Goal: Register for event/course

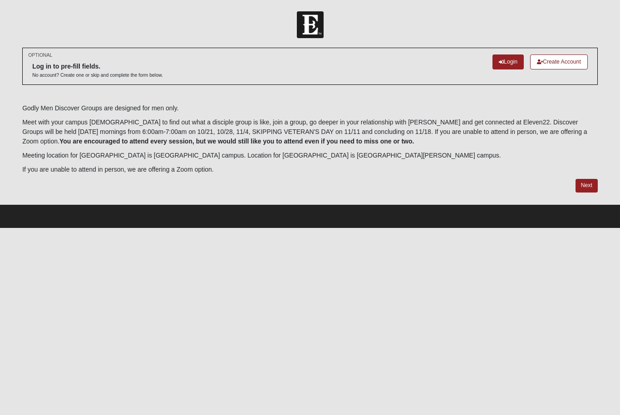
click at [587, 187] on link "Next" at bounding box center [587, 185] width 22 height 13
click at [572, 61] on link "Create Account" at bounding box center [559, 61] width 58 height 15
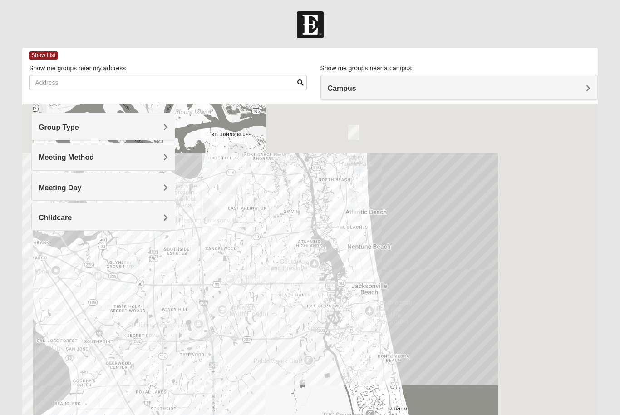
click at [513, 89] on h4 "Campus" at bounding box center [459, 88] width 263 height 9
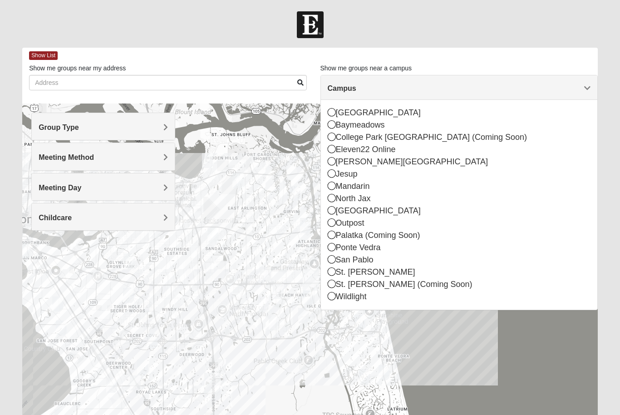
click at [409, 236] on div "Palatka (Coming Soon)" at bounding box center [459, 235] width 263 height 12
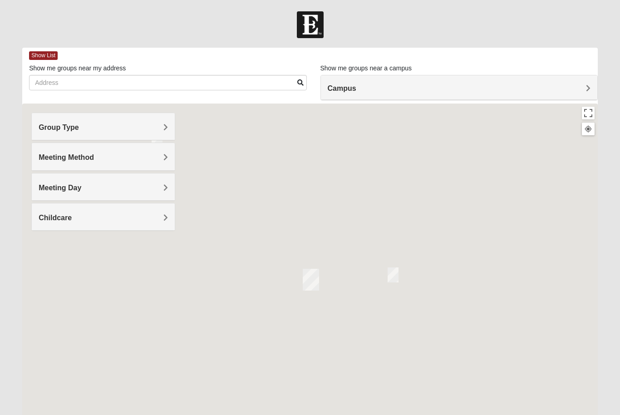
click at [510, 91] on h4 "Campus" at bounding box center [459, 88] width 263 height 9
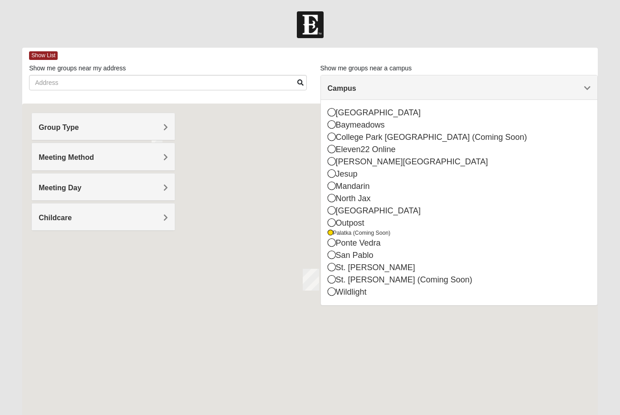
click at [386, 220] on div "Outpost" at bounding box center [459, 223] width 263 height 12
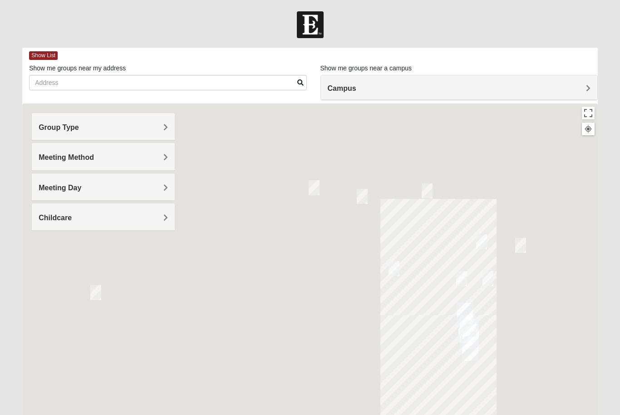
click at [467, 89] on h4 "Campus" at bounding box center [459, 88] width 263 height 9
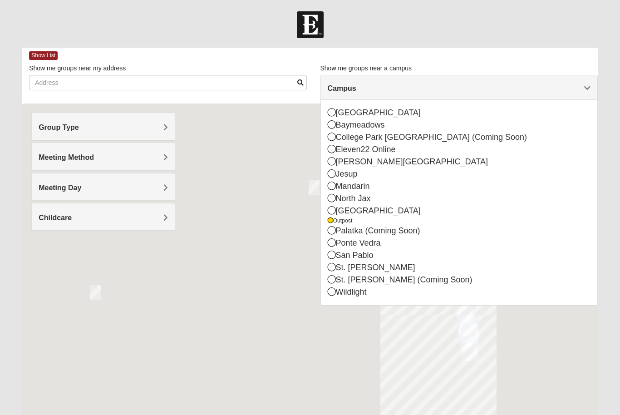
click at [376, 215] on div "[GEOGRAPHIC_DATA]" at bounding box center [459, 211] width 263 height 12
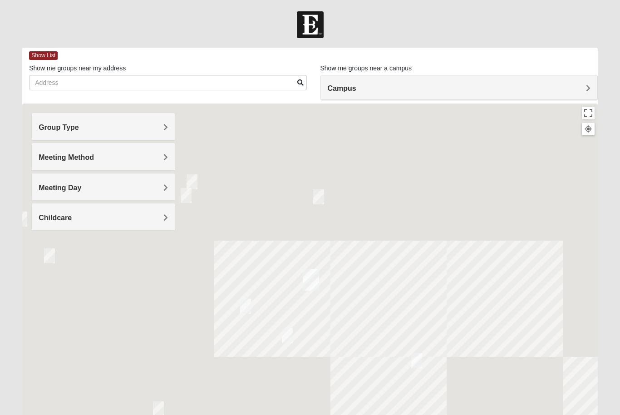
click at [60, 127] on span "Group Type" at bounding box center [59, 127] width 40 height 8
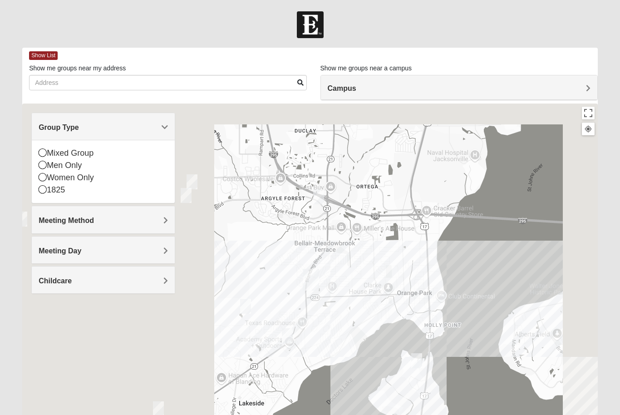
click at [50, 131] on span "Group Type" at bounding box center [59, 127] width 40 height 8
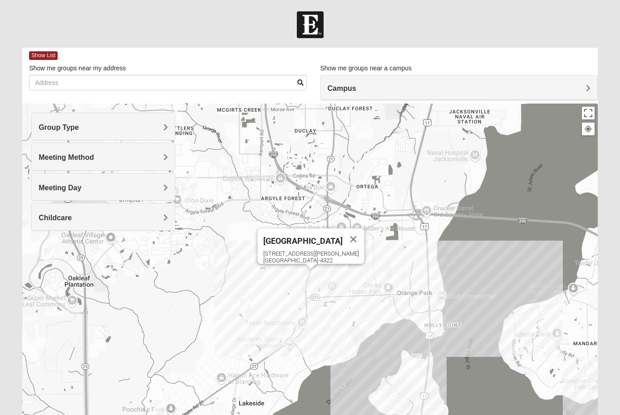
click at [30, 121] on div "Orange Park 317 Blanding Blvd Orange Park, FL 32073-4322" at bounding box center [310, 285] width 576 height 363
click at [49, 129] on span "Group Type" at bounding box center [59, 127] width 40 height 8
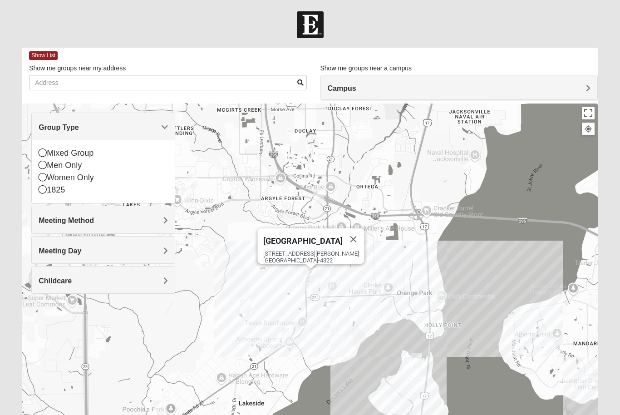
click at [44, 128] on span "Group Type" at bounding box center [59, 127] width 40 height 8
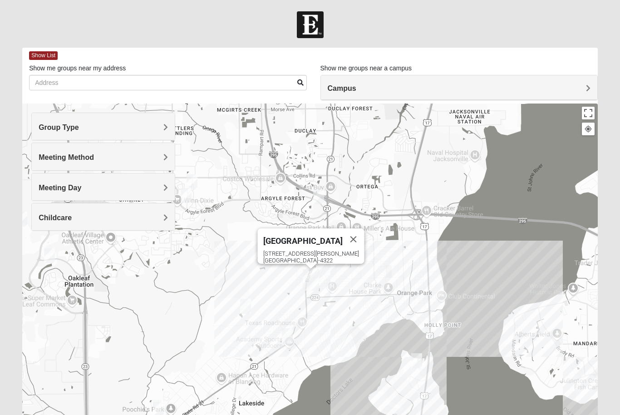
click at [55, 158] on span "Meeting Method" at bounding box center [66, 157] width 55 height 8
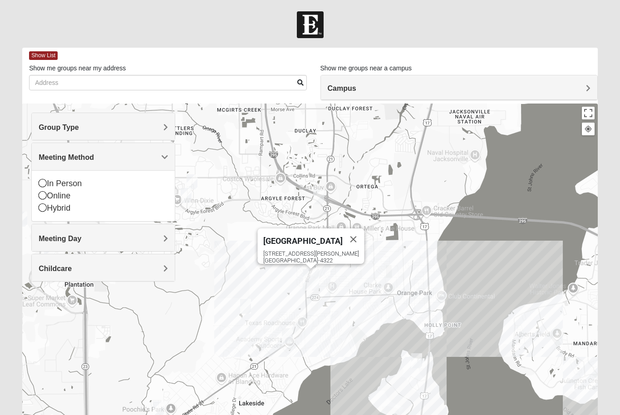
click at [37, 128] on div "Group Type" at bounding box center [103, 126] width 143 height 27
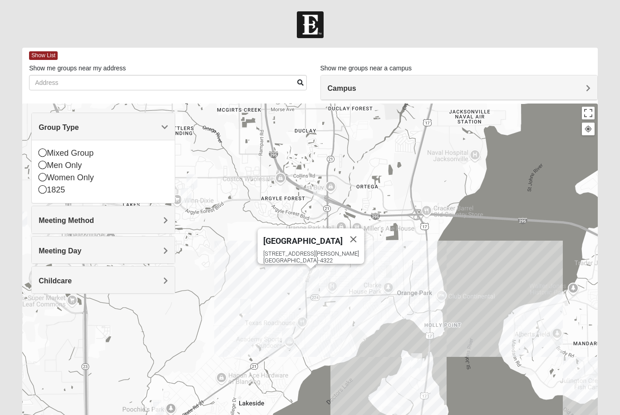
click at [481, 87] on h4 "Campus" at bounding box center [459, 88] width 263 height 9
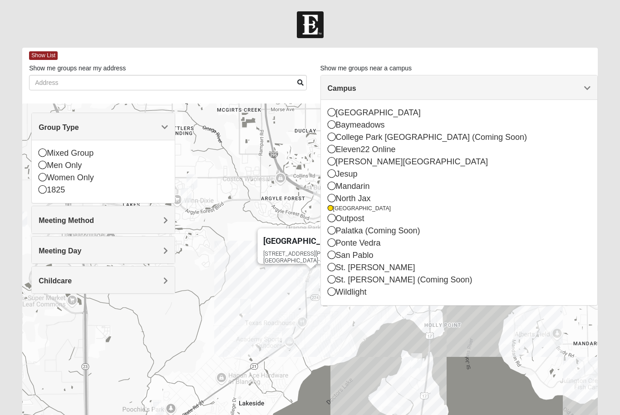
click at [358, 223] on div "Outpost" at bounding box center [459, 218] width 263 height 12
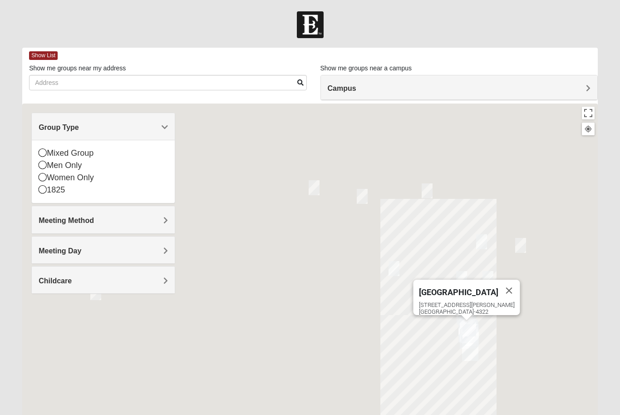
click at [485, 88] on h4 "Campus" at bounding box center [459, 88] width 263 height 9
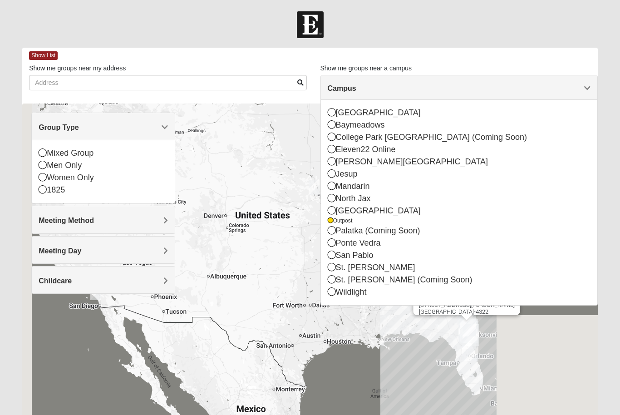
click at [66, 155] on div "Mixed Group" at bounding box center [103, 153] width 129 height 12
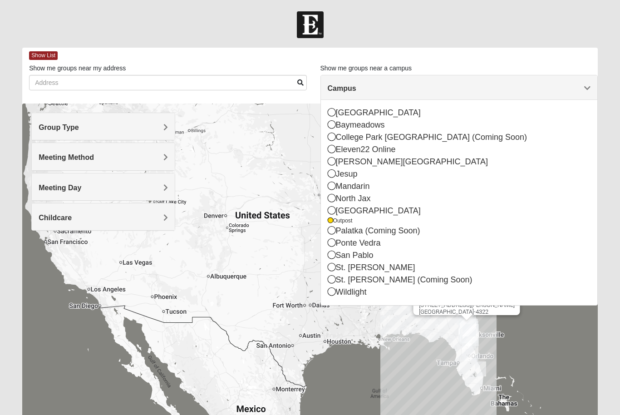
click at [47, 132] on div "Group Type" at bounding box center [103, 126] width 143 height 27
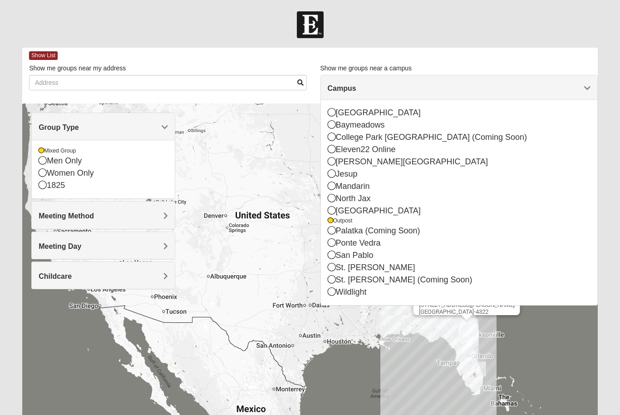
click at [75, 174] on div "Women Only" at bounding box center [103, 173] width 129 height 12
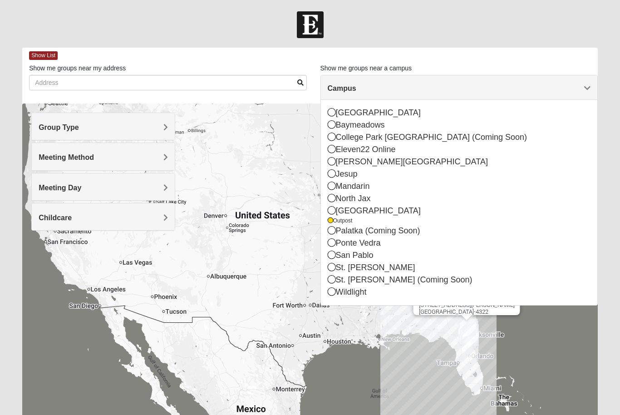
click at [36, 128] on div "Group Type" at bounding box center [103, 126] width 143 height 27
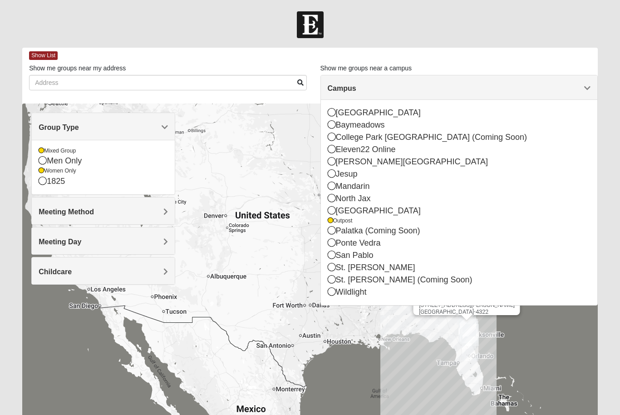
click at [337, 213] on div "Orange Park" at bounding box center [459, 211] width 263 height 12
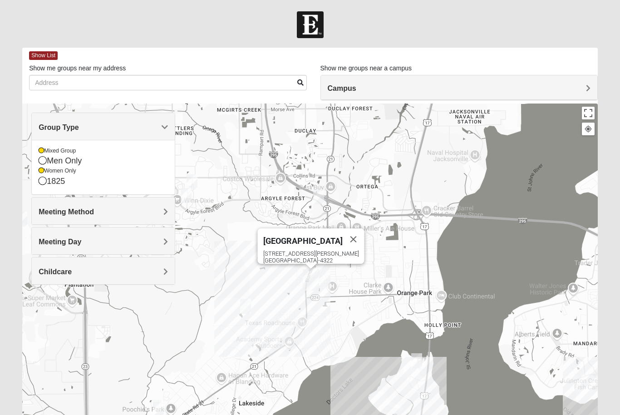
click at [109, 206] on div "Meeting Method" at bounding box center [103, 210] width 143 height 27
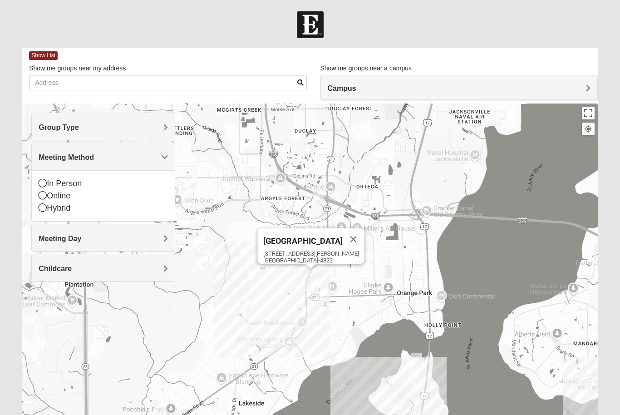
click at [36, 243] on div "Meeting Day" at bounding box center [103, 237] width 143 height 27
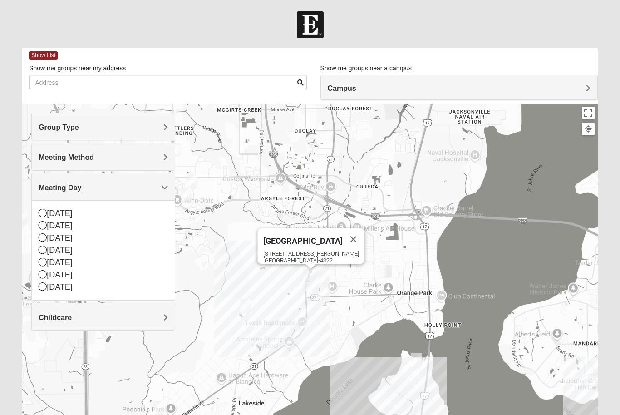
click at [53, 314] on span "Childcare" at bounding box center [55, 318] width 33 height 8
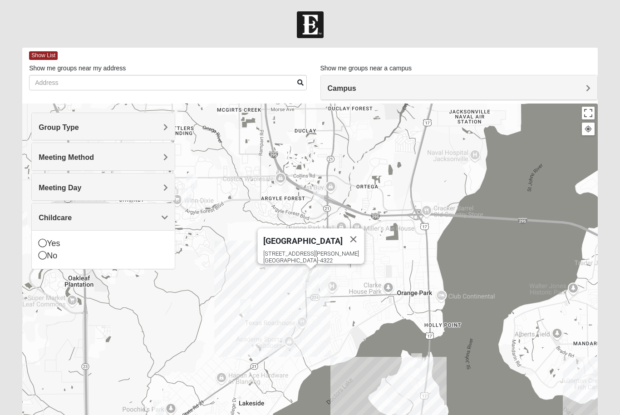
click at [68, 316] on div "Orange Park 317 Blanding Blvd Orange Park, FL 32073-4322" at bounding box center [310, 285] width 576 height 363
click at [400, 177] on div "Orange Park 317 Blanding Blvd Orange Park, FL 32073-4322" at bounding box center [310, 285] width 576 height 363
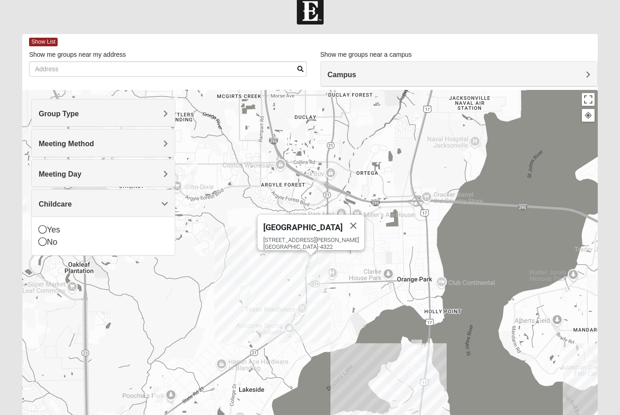
scroll to position [12, 0]
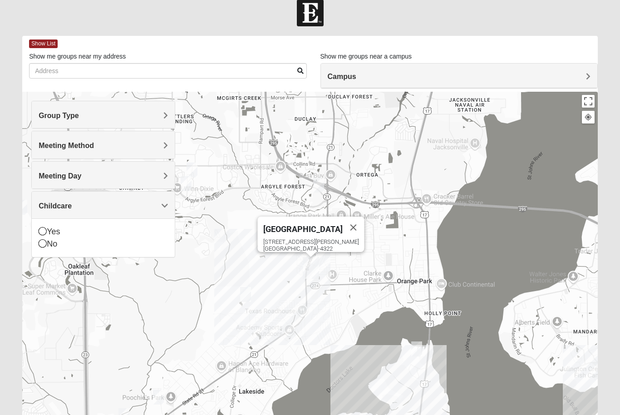
click at [39, 39] on span "Show List" at bounding box center [43, 43] width 29 height 9
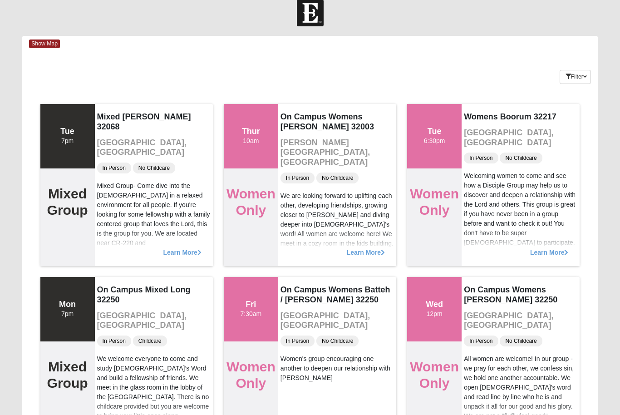
click at [374, 264] on div "Learn More" at bounding box center [337, 248] width 118 height 36
click at [370, 248] on span "Learn More" at bounding box center [366, 248] width 38 height 0
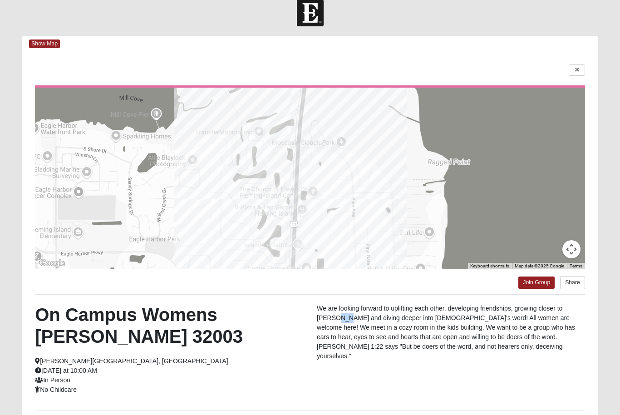
click at [383, 389] on div "On Campus Womens Alberts 32003 Fleming Island, FL Thursday at 10:00 AM In Perso…" at bounding box center [310, 352] width 564 height 97
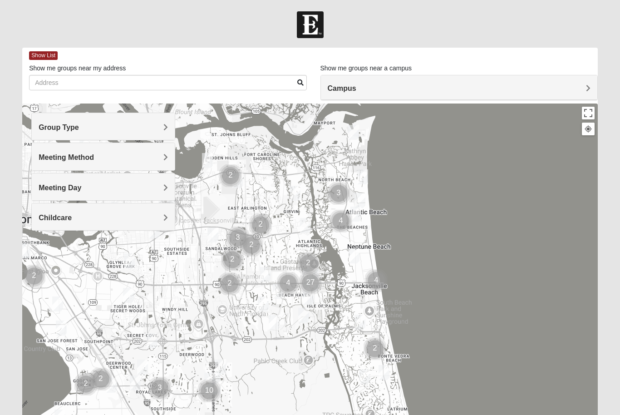
click at [44, 133] on div "Group Type" at bounding box center [103, 126] width 143 height 27
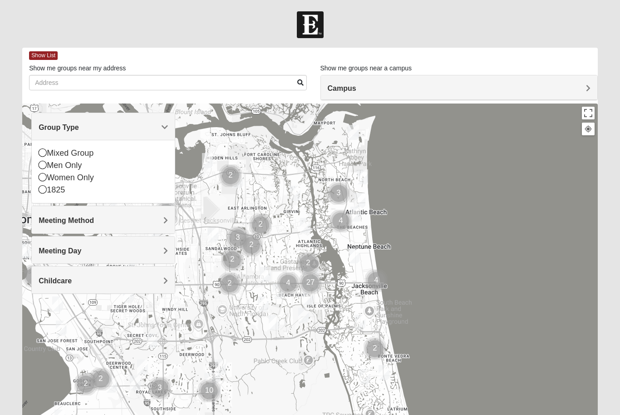
click at [44, 155] on icon at bounding box center [43, 152] width 8 height 8
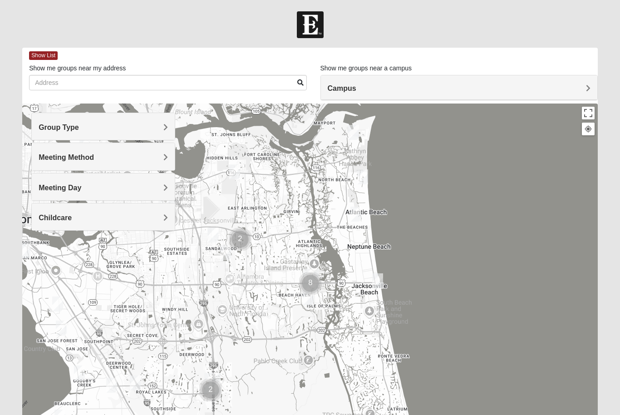
click at [30, 132] on div at bounding box center [310, 285] width 576 height 363
click at [40, 127] on span "Group Type" at bounding box center [59, 127] width 40 height 8
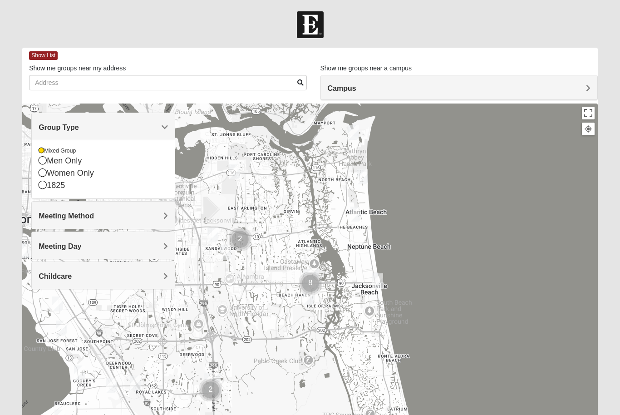
click at [69, 175] on div "Women Only" at bounding box center [103, 173] width 129 height 12
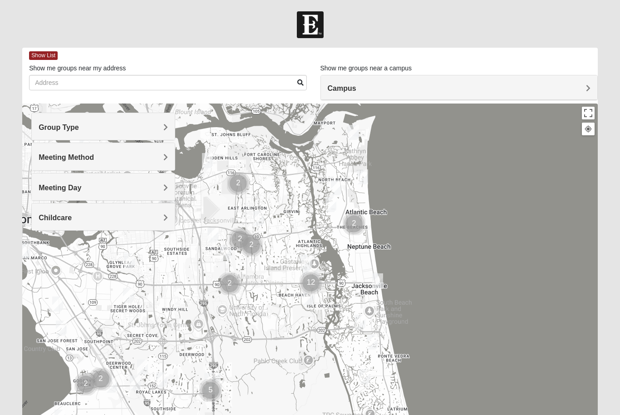
click at [33, 57] on span "Show List" at bounding box center [43, 55] width 29 height 9
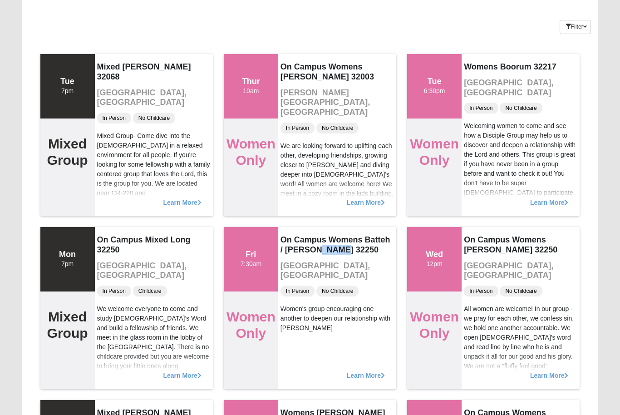
scroll to position [62, 0]
click at [374, 371] on span "Learn More" at bounding box center [366, 371] width 38 height 0
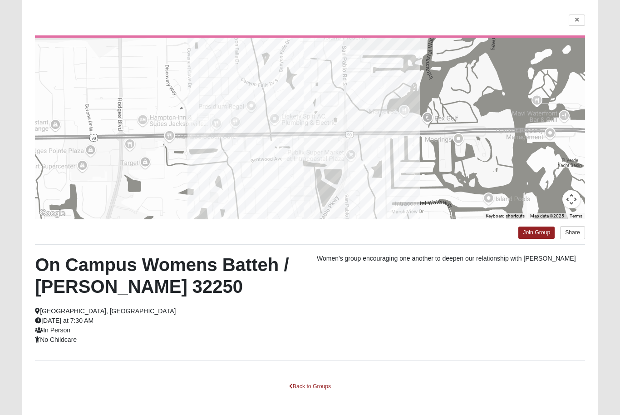
click at [581, 23] on link at bounding box center [577, 20] width 16 height 11
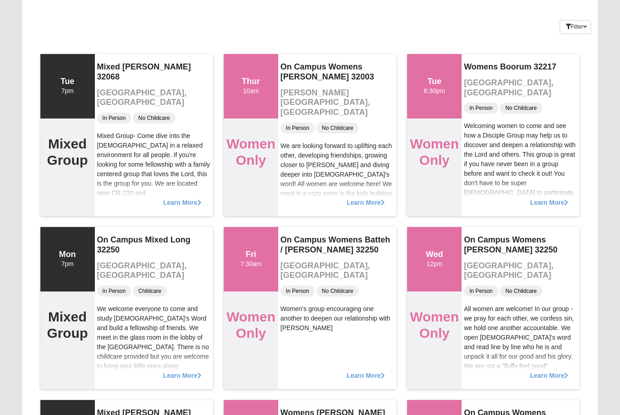
click at [190, 198] on span "Learn More" at bounding box center [182, 198] width 38 height 0
click at [196, 198] on span "Learn More" at bounding box center [182, 198] width 38 height 0
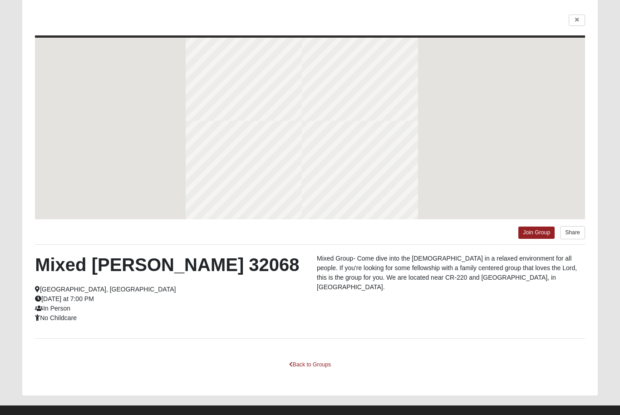
click at [184, 211] on div at bounding box center [310, 129] width 550 height 182
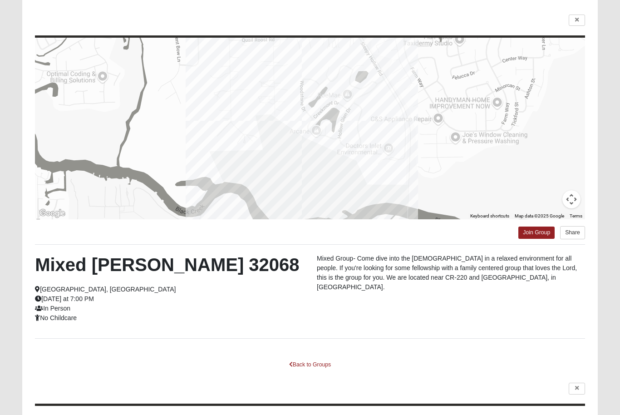
click at [575, 20] on icon at bounding box center [577, 19] width 4 height 5
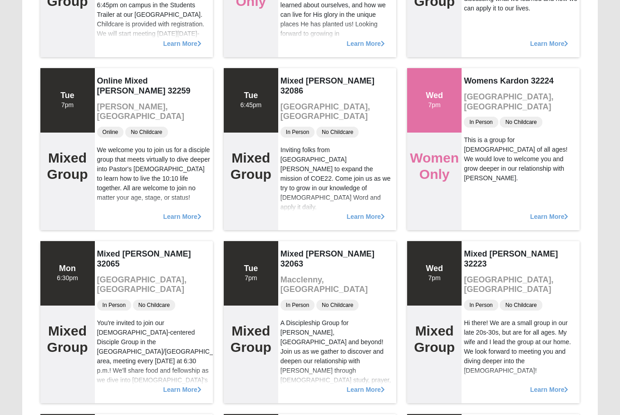
scroll to position [913, 0]
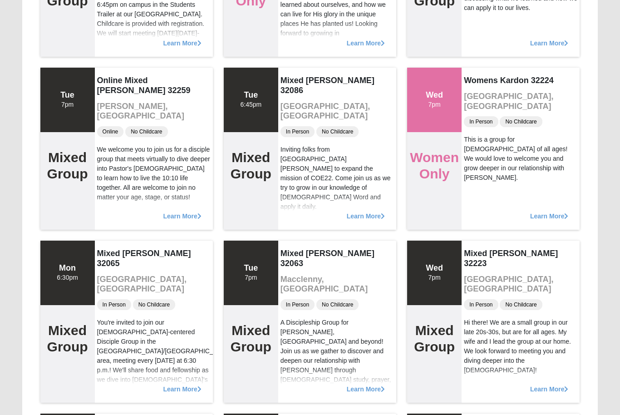
click at [194, 385] on span "Learn More" at bounding box center [182, 385] width 38 height 0
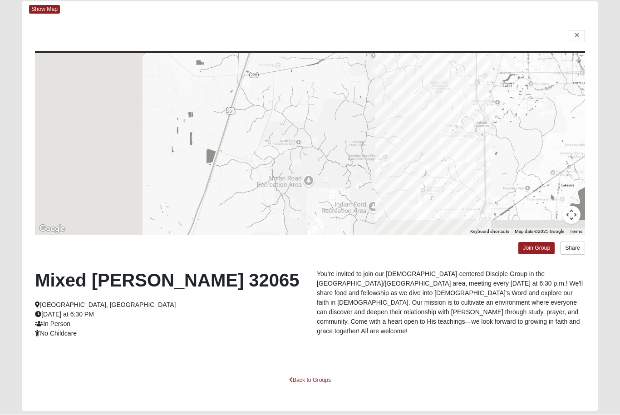
scroll to position [45, 0]
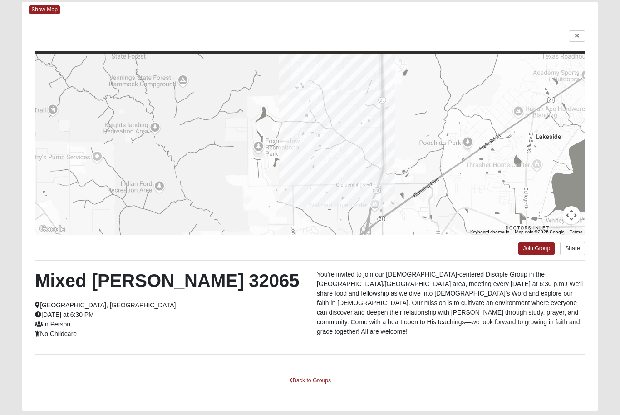
click at [542, 253] on link "Join Group" at bounding box center [536, 249] width 36 height 12
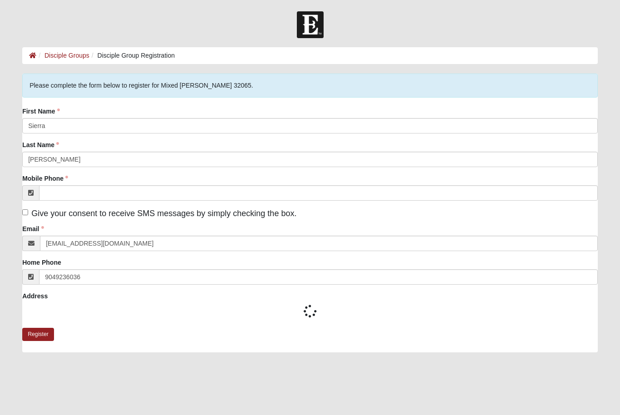
type input "[PHONE_NUMBER]"
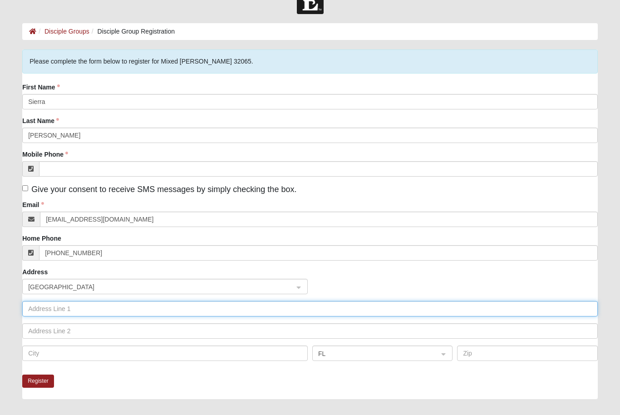
click at [246, 307] on input "text" at bounding box center [310, 308] width 576 height 15
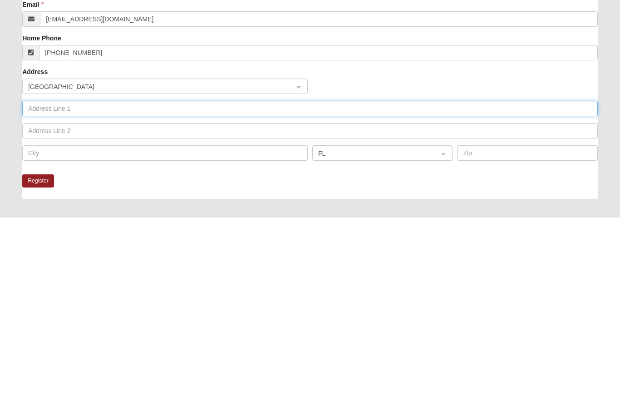
type input "4639 SE 3 Ave"
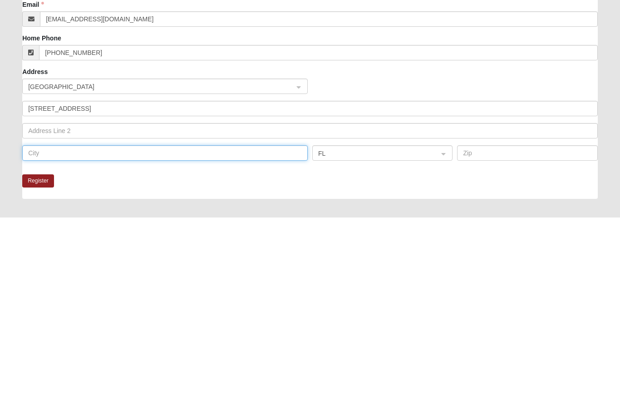
type input "Keystone Height"
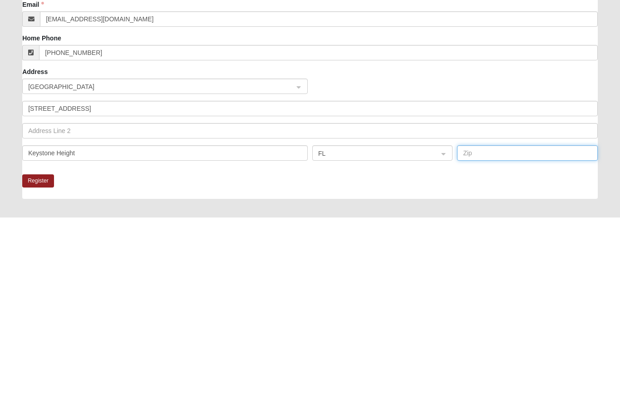
type input "32656"
click at [40, 372] on button "Register" at bounding box center [38, 378] width 32 height 13
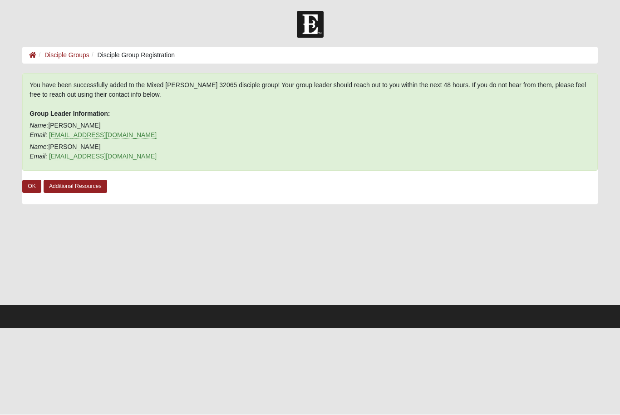
scroll to position [0, 0]
click at [32, 186] on link "OK" at bounding box center [31, 186] width 19 height 13
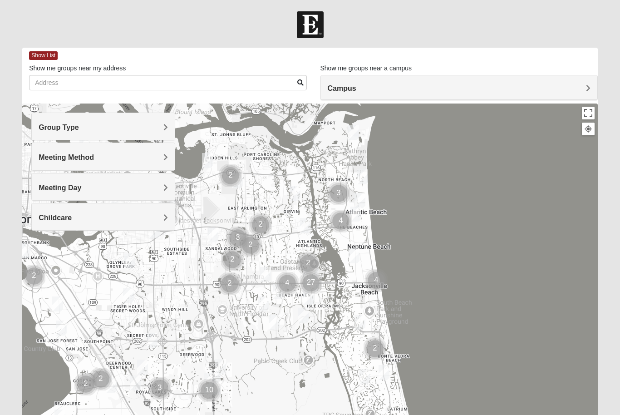
click at [49, 54] on span "Show List" at bounding box center [43, 55] width 29 height 9
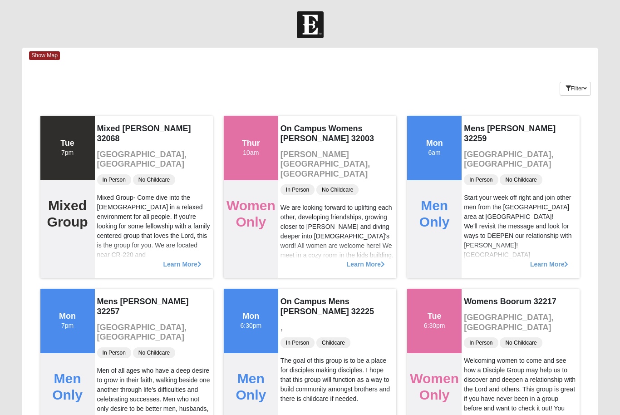
click at [579, 87] on button "Filter" at bounding box center [575, 89] width 31 height 14
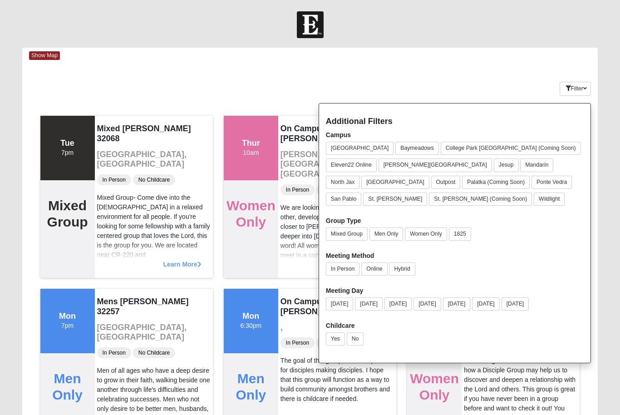
click at [429, 176] on button "[GEOGRAPHIC_DATA]" at bounding box center [395, 182] width 68 height 13
click at [460, 176] on button "Outpost" at bounding box center [445, 182] width 30 height 13
click at [429, 176] on button "[GEOGRAPHIC_DATA]" at bounding box center [395, 182] width 68 height 13
click at [500, 77] on div "Keywords Filter Additional Filters Campus Arlington Baymeadows College Park Orl…" at bounding box center [310, 86] width 576 height 33
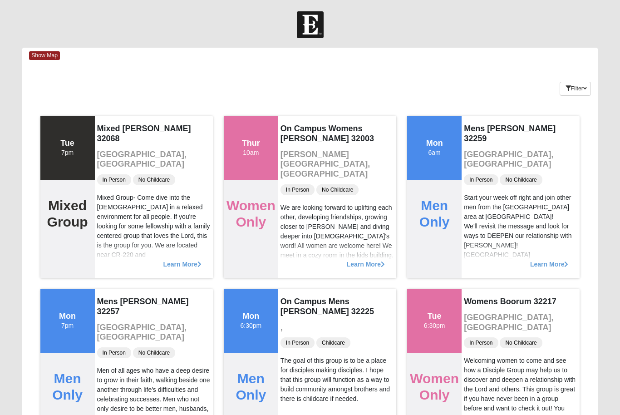
click at [583, 89] on icon "button" at bounding box center [585, 88] width 4 height 5
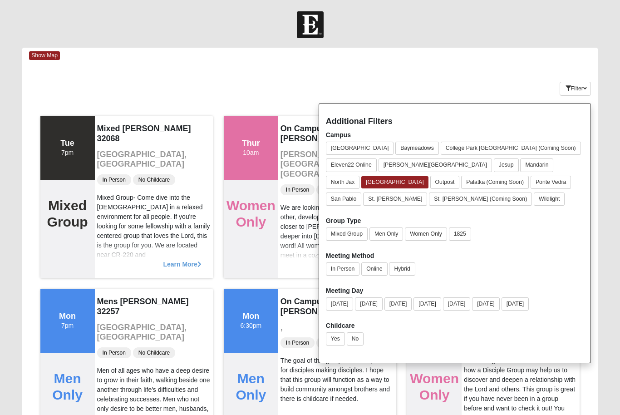
click at [350, 231] on button "Mixed Group" at bounding box center [347, 233] width 42 height 13
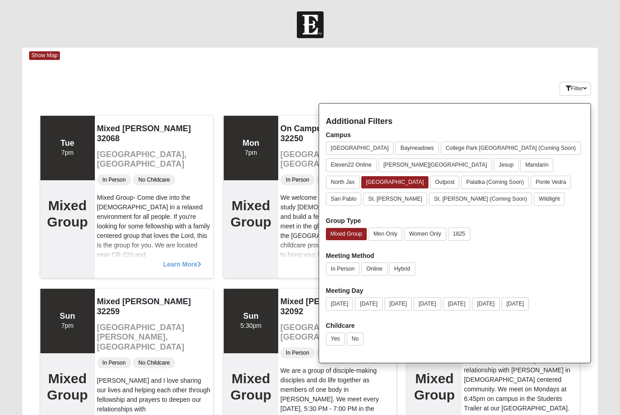
click at [428, 227] on button "Women Only" at bounding box center [425, 233] width 42 height 13
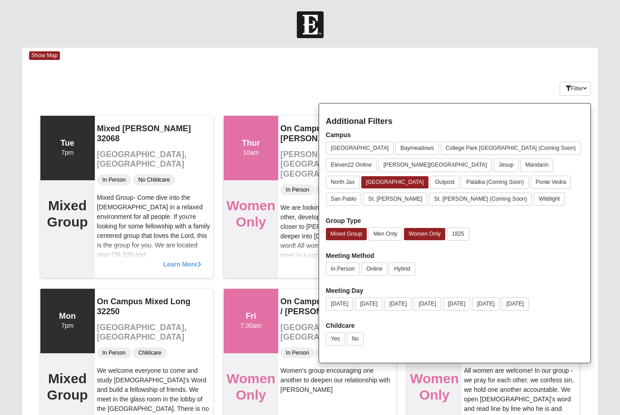
click at [375, 299] on button "Monday" at bounding box center [369, 303] width 28 height 13
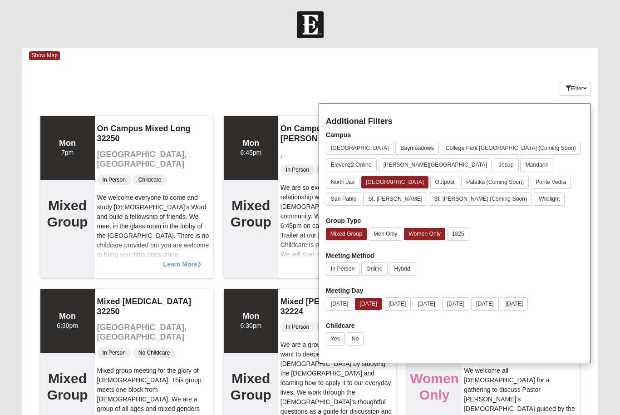
click at [440, 305] on button "Wednesday" at bounding box center [427, 303] width 28 height 13
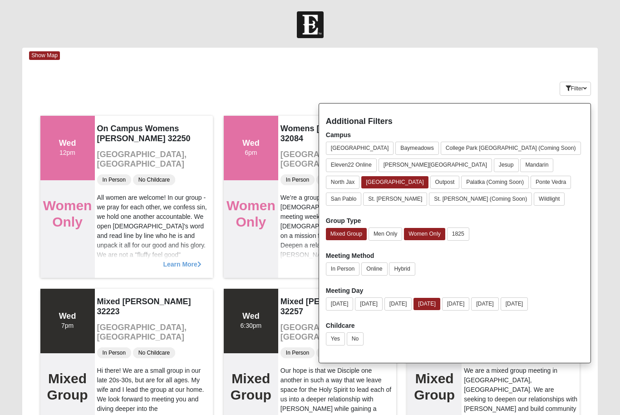
click at [379, 305] on button "Monday" at bounding box center [369, 303] width 28 height 13
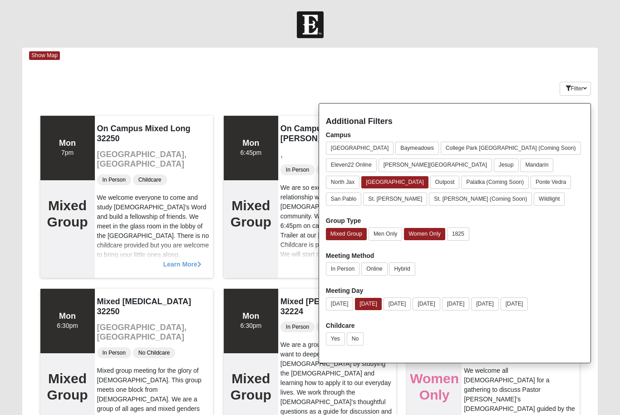
click at [572, 63] on div "Show Map" at bounding box center [313, 56] width 569 height 16
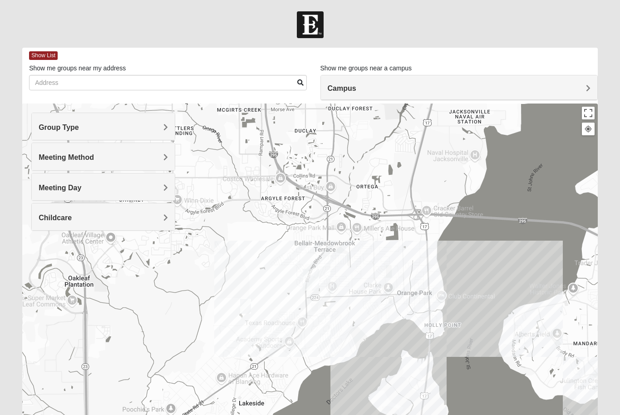
click at [49, 65] on label "Show me groups near my address" at bounding box center [77, 68] width 97 height 9
click at [49, 75] on input "Show me groups near my address" at bounding box center [167, 82] width 277 height 15
click at [43, 58] on span "Show List" at bounding box center [43, 55] width 29 height 9
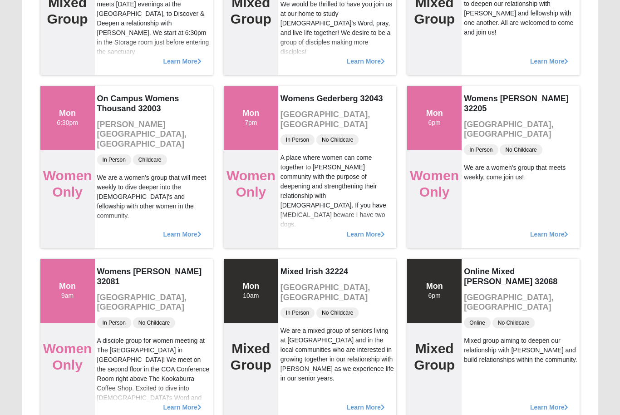
scroll to position [897, 0]
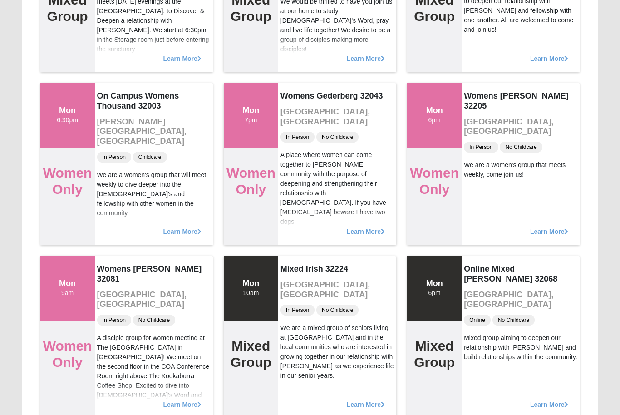
click at [561, 400] on span "Learn More" at bounding box center [549, 400] width 38 height 0
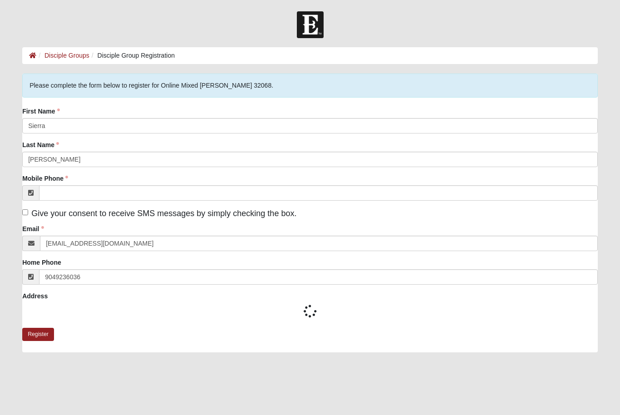
type input "[PHONE_NUMBER]"
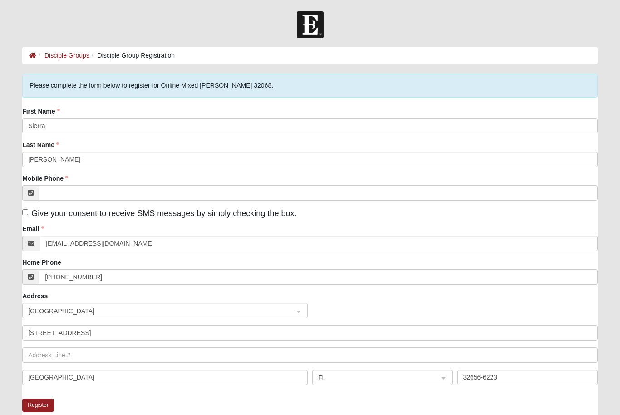
click at [44, 407] on button "Register" at bounding box center [38, 405] width 32 height 13
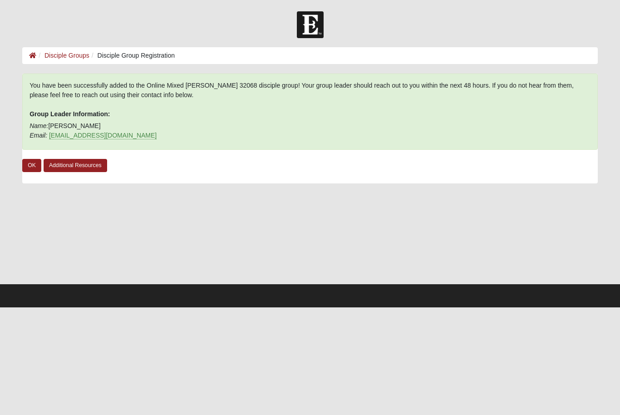
click at [35, 168] on link "OK" at bounding box center [31, 165] width 19 height 13
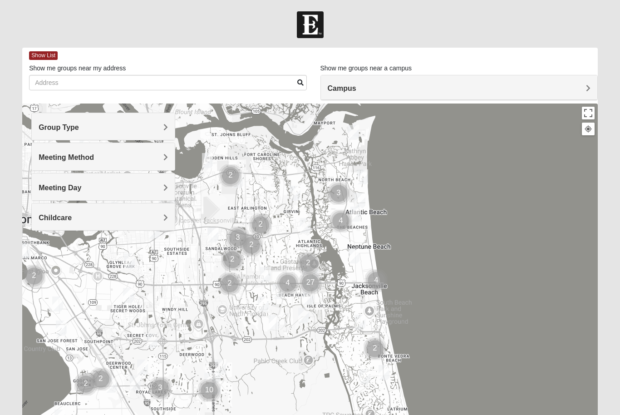
click at [418, 87] on h4 "Campus" at bounding box center [459, 88] width 263 height 9
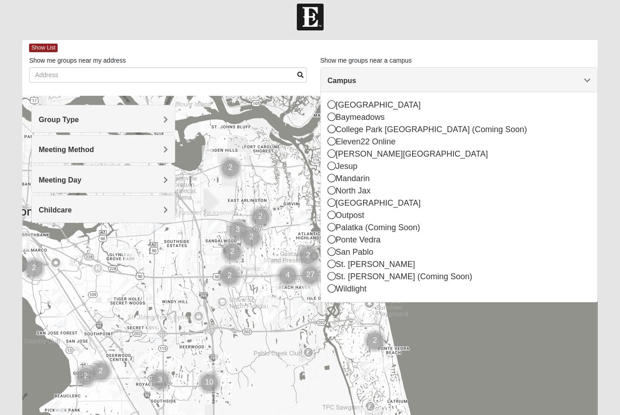
scroll to position [11, 0]
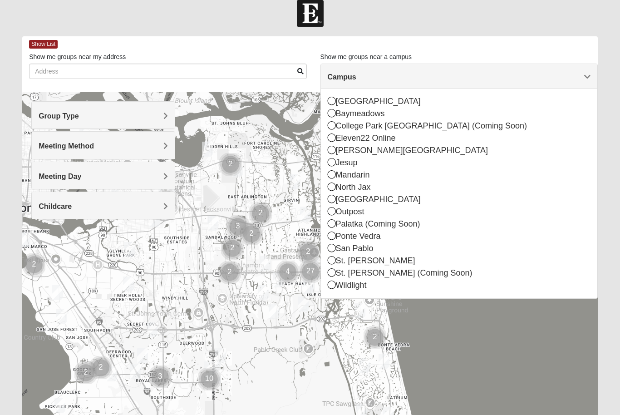
click at [49, 46] on span "Show List" at bounding box center [43, 44] width 29 height 9
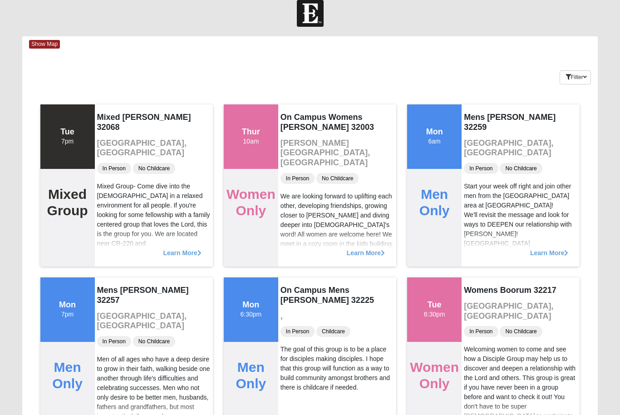
click at [570, 79] on button "Filter" at bounding box center [575, 77] width 31 height 14
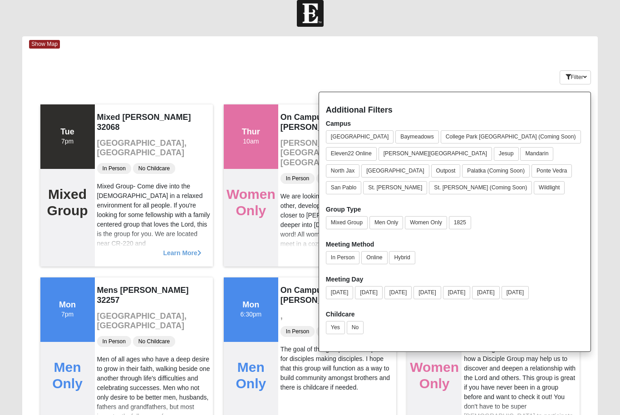
click at [344, 256] on button "In Person" at bounding box center [343, 257] width 34 height 13
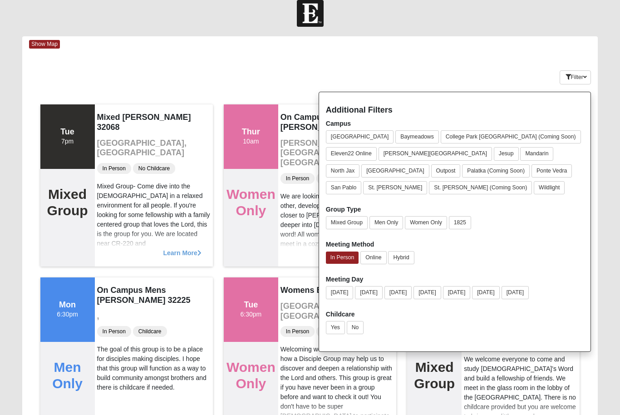
click at [352, 225] on button "Mixed Group" at bounding box center [347, 222] width 42 height 13
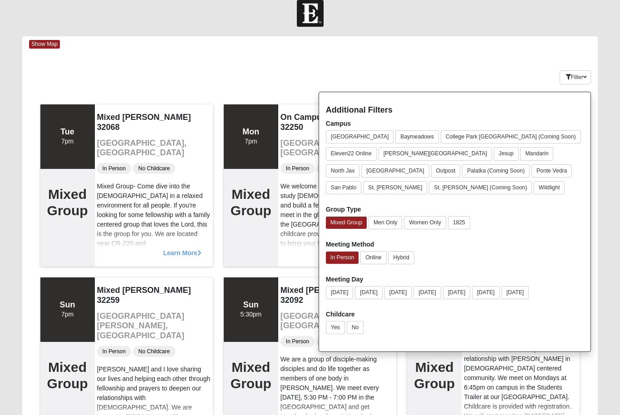
click at [430, 223] on button "Women Only" at bounding box center [425, 222] width 42 height 13
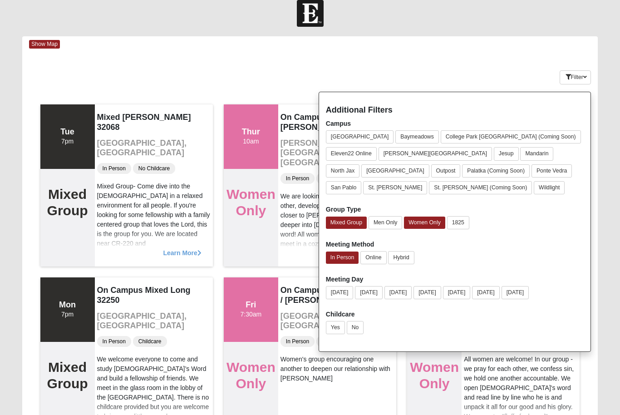
click at [376, 296] on button "[DATE]" at bounding box center [369, 292] width 28 height 13
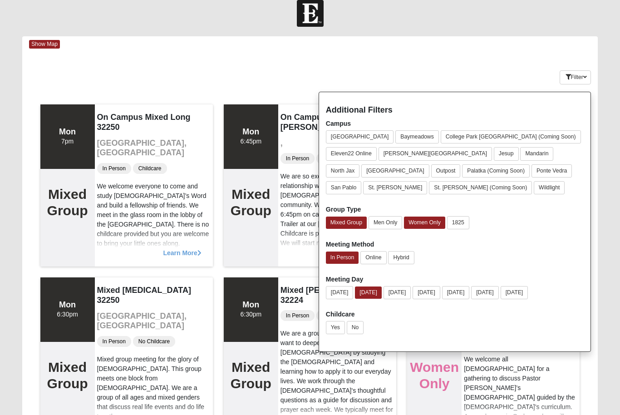
click at [572, 71] on button "Filter" at bounding box center [575, 77] width 31 height 14
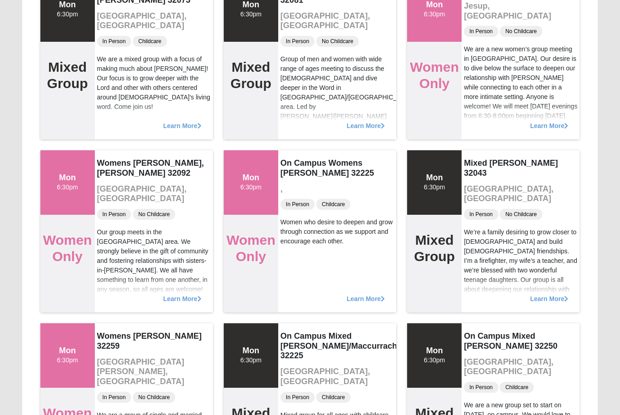
scroll to position [1349, 0]
click at [604, 238] on div "Show Map Loading Groups Keywords Filter Additional Filters Campus Arlington Bay…" at bounding box center [309, 32] width 589 height 2666
click at [550, 294] on span "Learn More" at bounding box center [549, 294] width 38 height 0
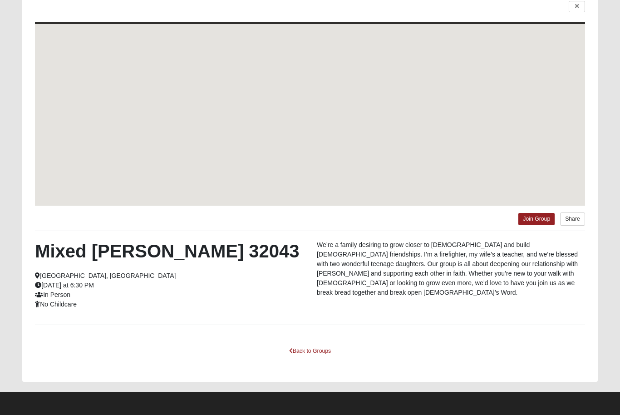
scroll to position [45, 0]
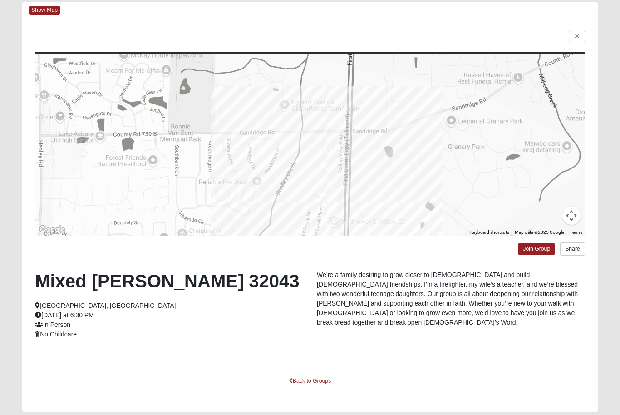
click at [540, 254] on link "Join Group" at bounding box center [536, 249] width 36 height 12
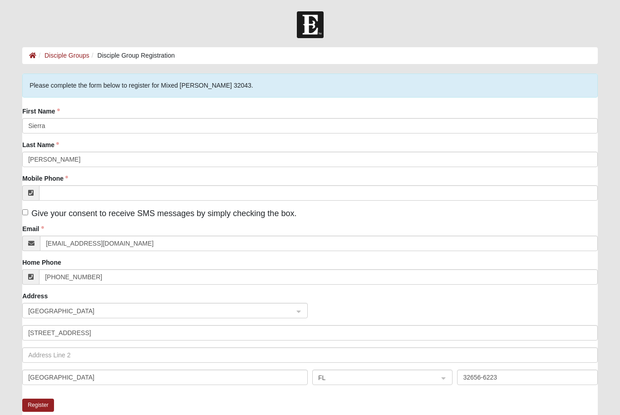
click at [41, 404] on button "Register" at bounding box center [38, 405] width 32 height 13
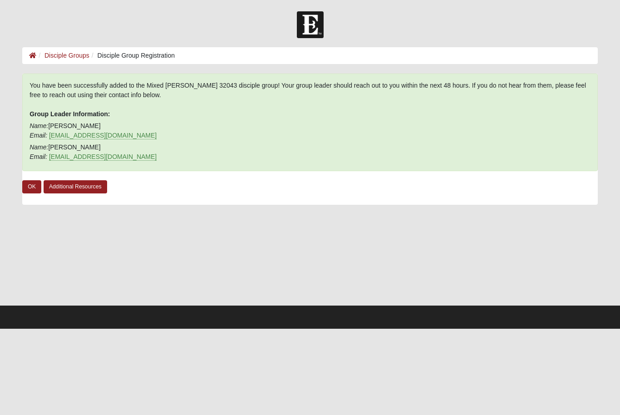
click at [34, 190] on link "OK" at bounding box center [31, 186] width 19 height 13
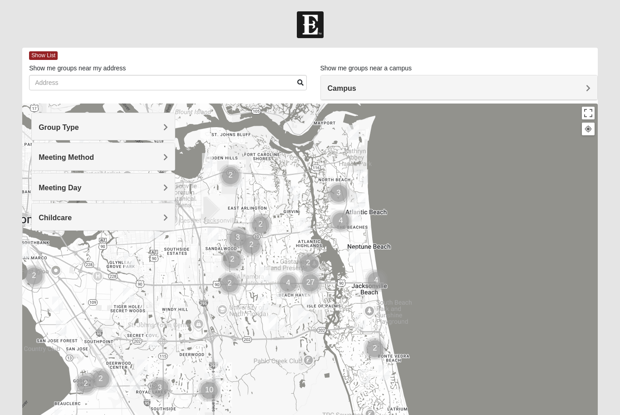
click at [50, 49] on div "Show List" at bounding box center [313, 56] width 569 height 16
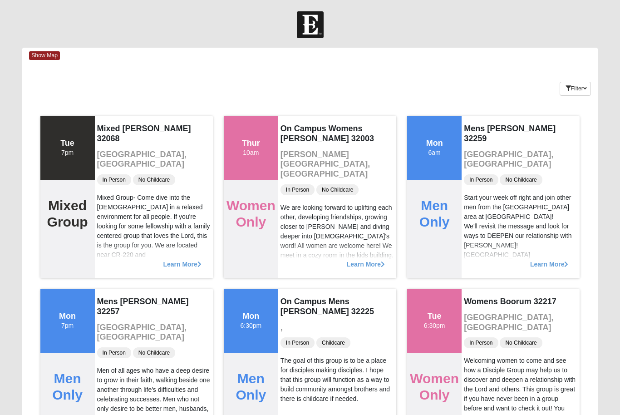
click at [567, 87] on icon "button" at bounding box center [568, 88] width 5 height 5
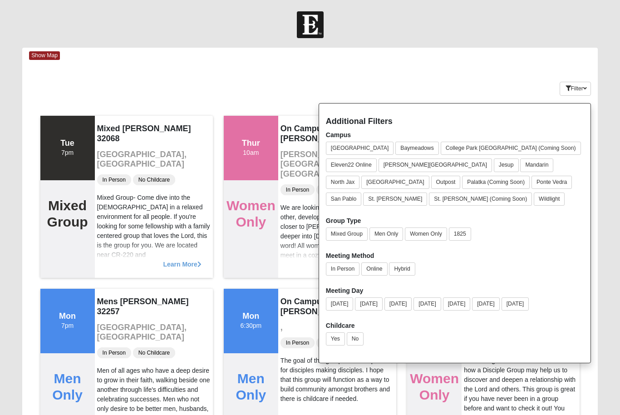
click at [379, 303] on button "[DATE]" at bounding box center [369, 303] width 28 height 13
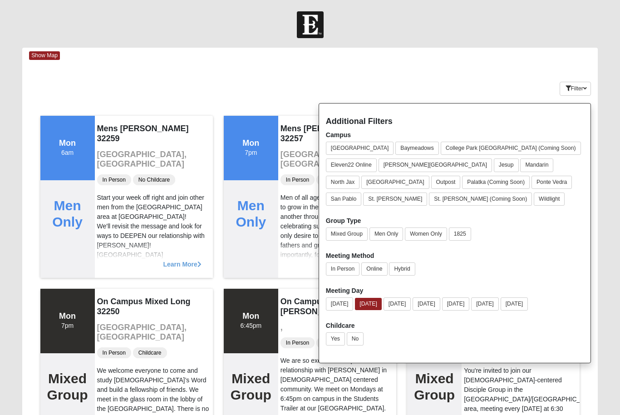
click at [353, 236] on button "Mixed Group" at bounding box center [347, 233] width 42 height 13
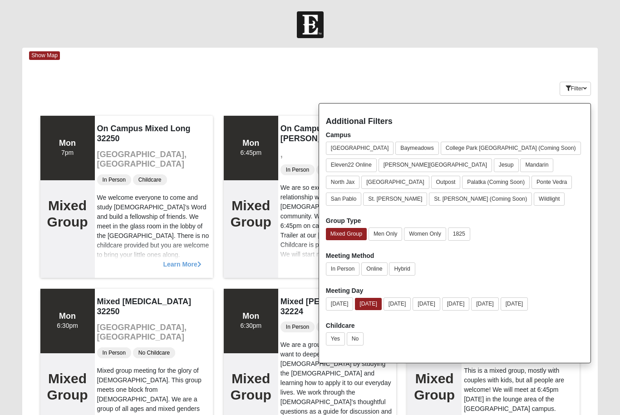
click at [426, 232] on button "Women Only" at bounding box center [425, 233] width 42 height 13
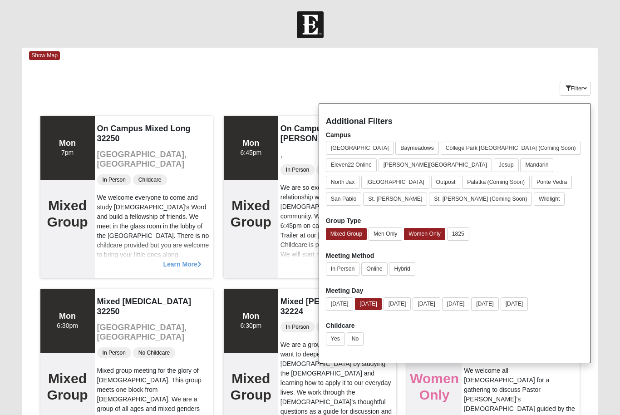
click at [351, 268] on button "In Person" at bounding box center [343, 268] width 34 height 13
click at [579, 92] on button "Filter" at bounding box center [575, 89] width 31 height 14
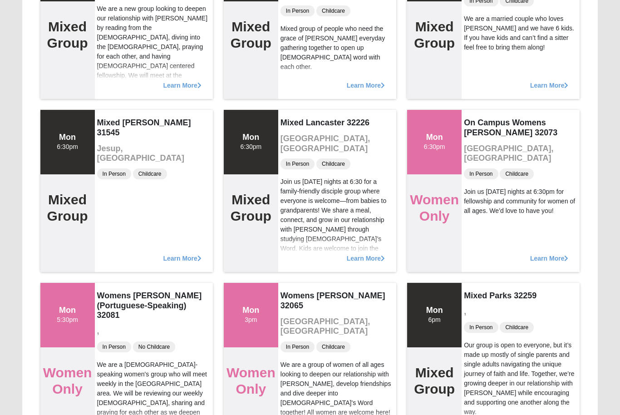
scroll to position [2082, 0]
click at [576, 350] on div "Our group is open to everyone, but it’s made up mostly of single parents and si…" at bounding box center [520, 378] width 113 height 76
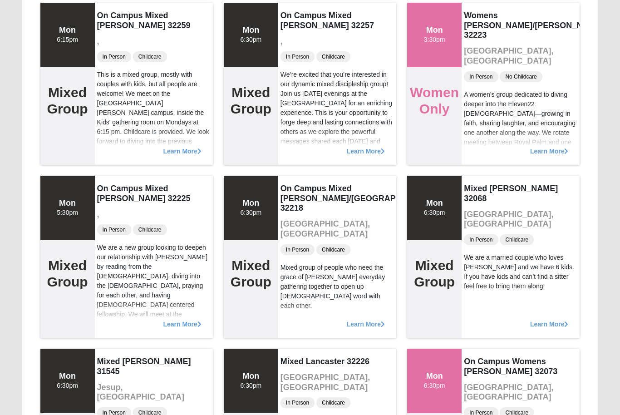
scroll to position [1819, 0]
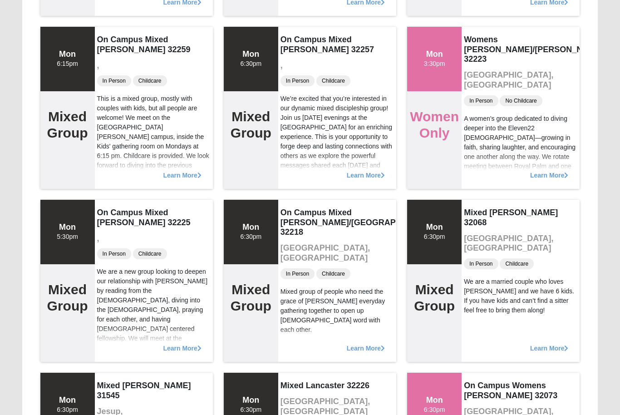
click at [555, 344] on span "Learn More" at bounding box center [549, 344] width 38 height 0
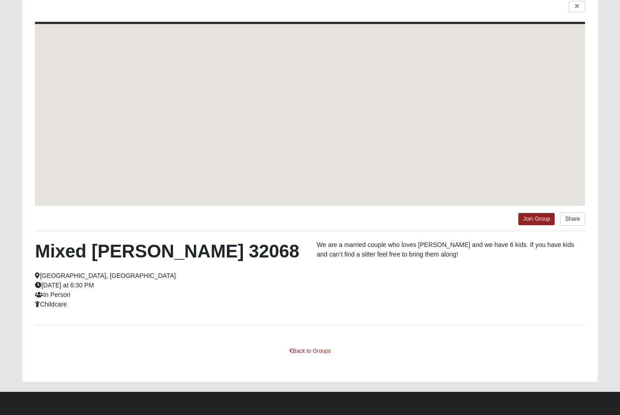
scroll to position [75, 0]
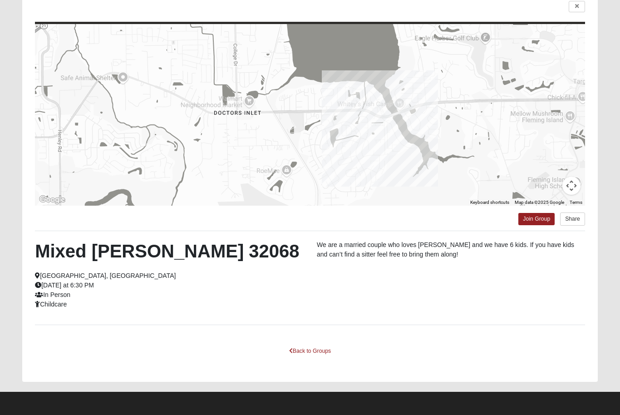
click at [577, 10] on link at bounding box center [577, 6] width 16 height 11
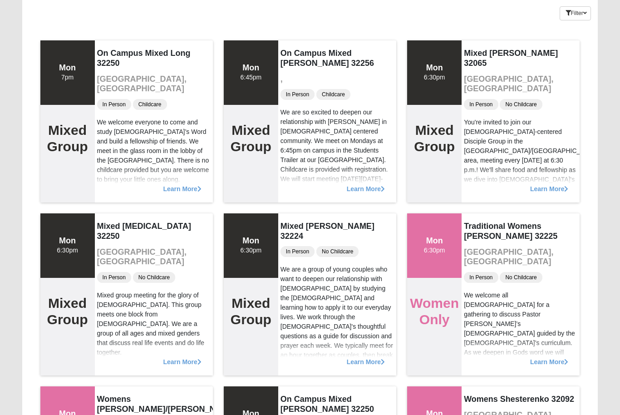
click at [553, 184] on span "Learn More" at bounding box center [549, 184] width 38 height 0
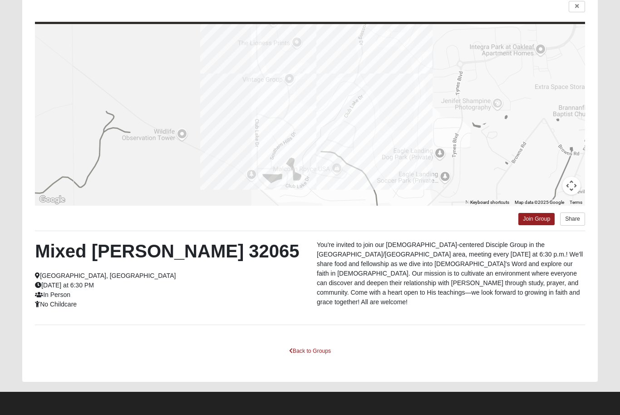
click at [580, 1] on link at bounding box center [577, 6] width 16 height 11
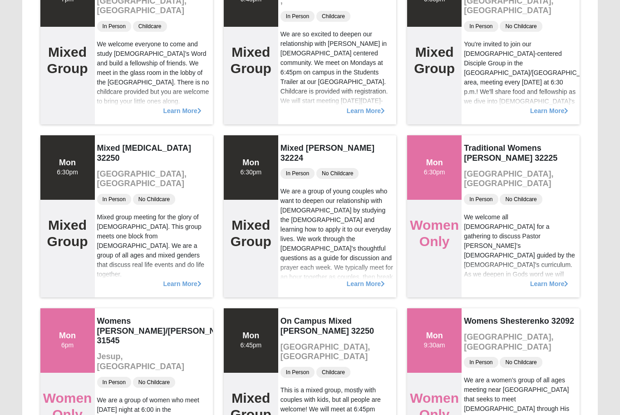
scroll to position [0, 0]
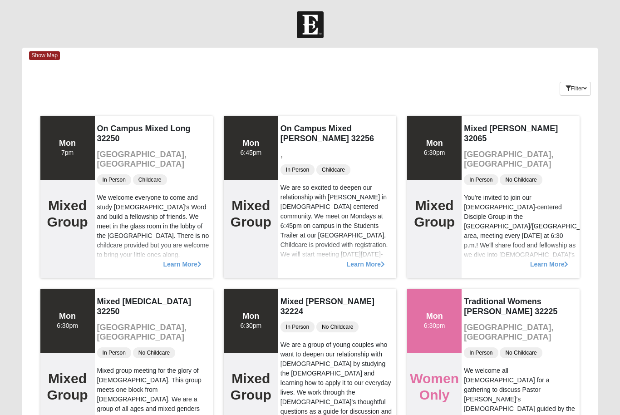
click at [590, 88] on button "Filter" at bounding box center [575, 89] width 31 height 14
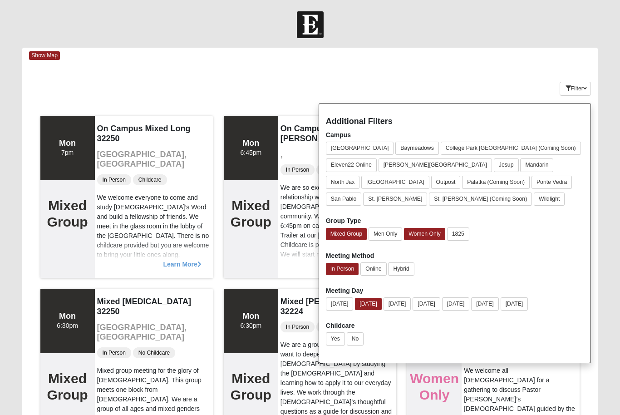
click at [462, 185] on button "Palatka (Coming Soon)" at bounding box center [496, 182] width 68 height 13
click at [591, 169] on div "Additional Filters Campus Arlington Baymeadows College Park Orlando (Coming Soo…" at bounding box center [455, 233] width 272 height 260
click at [575, 93] on button "Filter" at bounding box center [575, 89] width 31 height 14
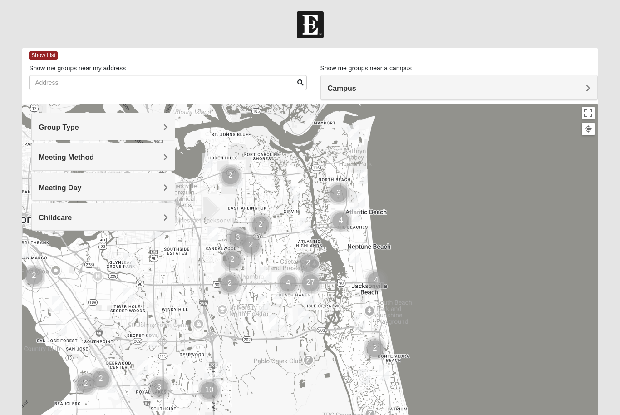
click at [399, 94] on div "Campus" at bounding box center [459, 87] width 276 height 25
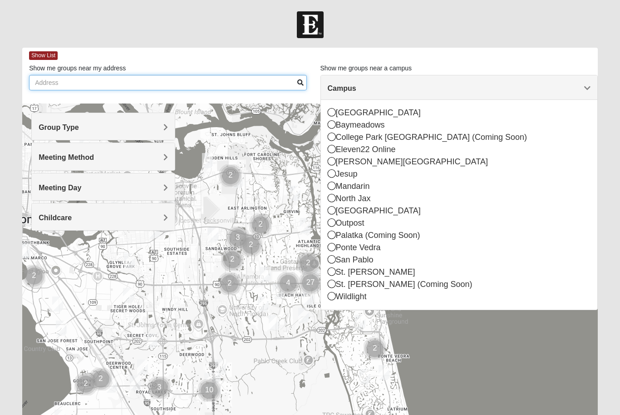
click at [256, 77] on input "Show me groups near my address" at bounding box center [167, 82] width 277 height 15
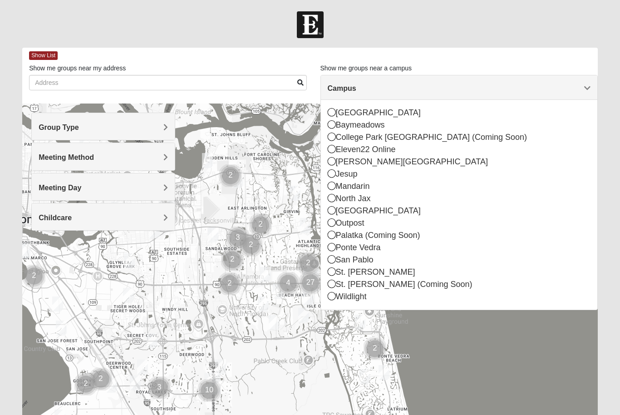
click at [143, 129] on h4 "Group Type" at bounding box center [103, 127] width 129 height 9
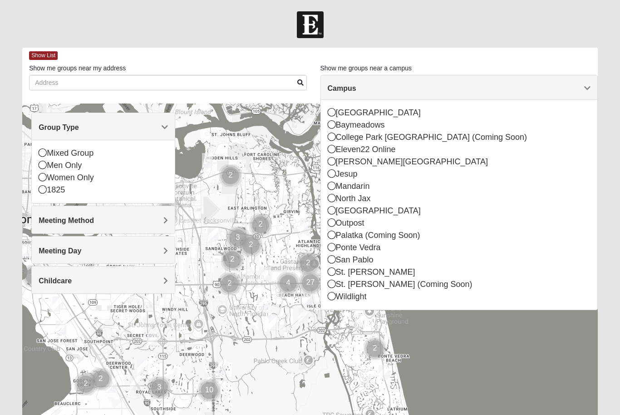
click at [103, 157] on div "Mixed Group" at bounding box center [103, 153] width 129 height 12
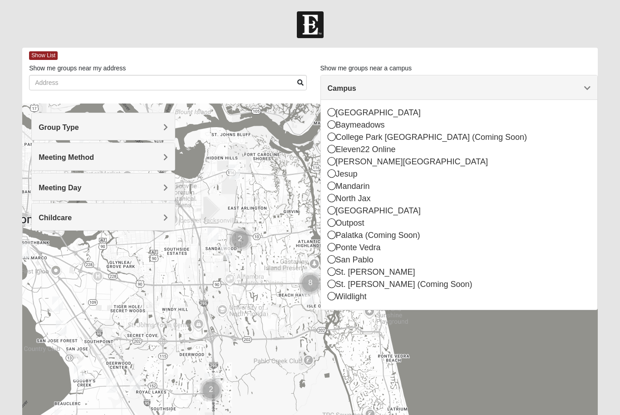
click at [121, 133] on div "Group Type" at bounding box center [103, 126] width 143 height 27
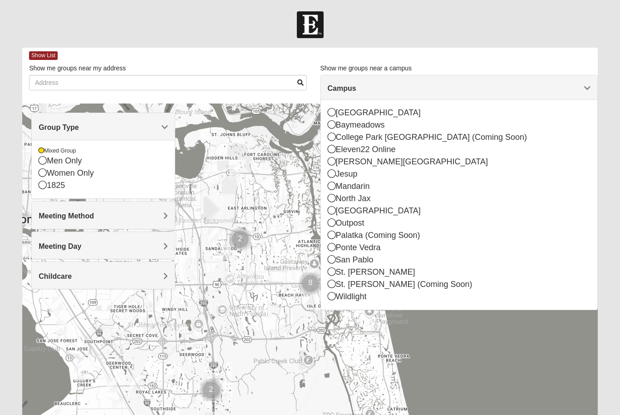
click at [148, 219] on h4 "Meeting Method" at bounding box center [103, 216] width 129 height 9
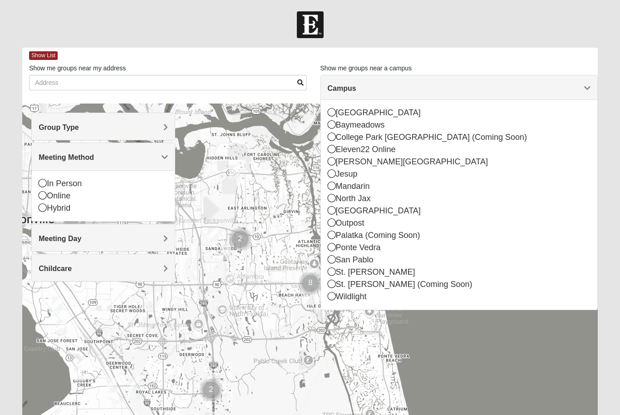
click at [143, 215] on div "In Person Online Hybrid" at bounding box center [103, 195] width 143 height 51
click at [138, 187] on div "In Person" at bounding box center [103, 183] width 129 height 12
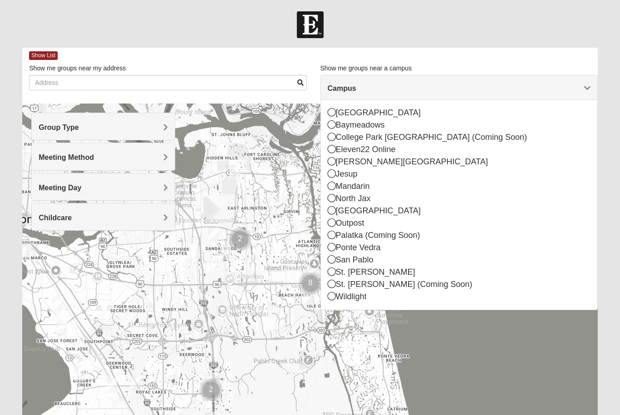
click at [138, 197] on div "Meeting Day" at bounding box center [103, 186] width 143 height 27
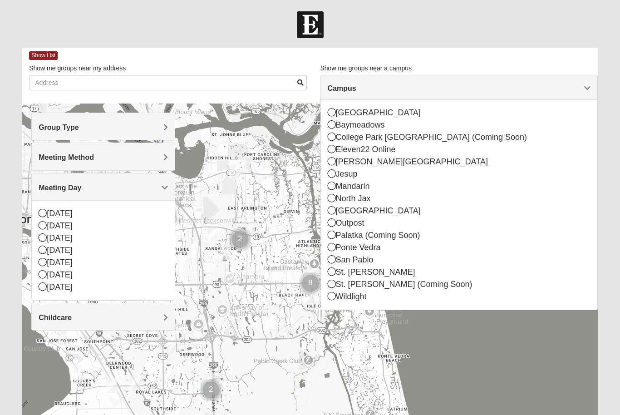
click at [84, 236] on div "[DATE]" at bounding box center [103, 238] width 129 height 12
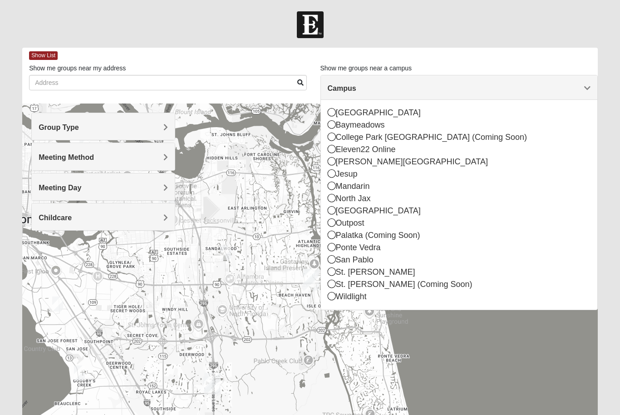
click at [120, 188] on h4 "Meeting Day" at bounding box center [103, 187] width 129 height 9
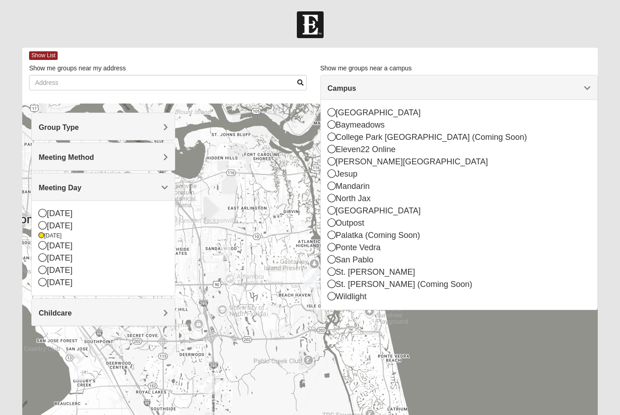
click at [73, 222] on div "[DATE]" at bounding box center [103, 226] width 129 height 12
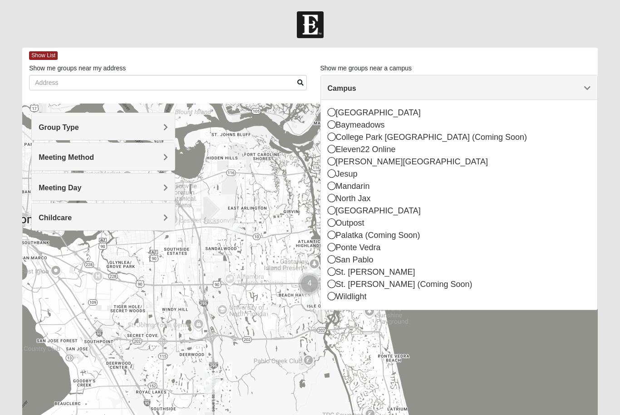
click at [139, 175] on div "Meeting Day" at bounding box center [103, 186] width 143 height 27
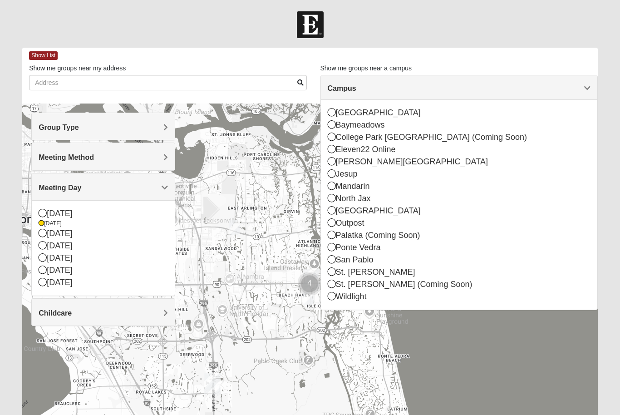
click at [67, 55] on div "Show List" at bounding box center [313, 56] width 569 height 16
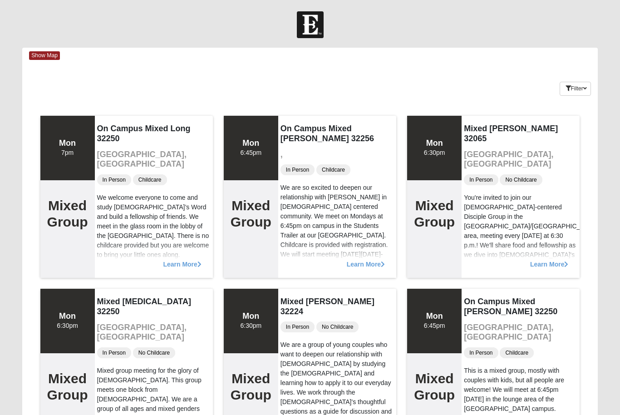
click at [47, 53] on span "Show Map" at bounding box center [44, 55] width 31 height 9
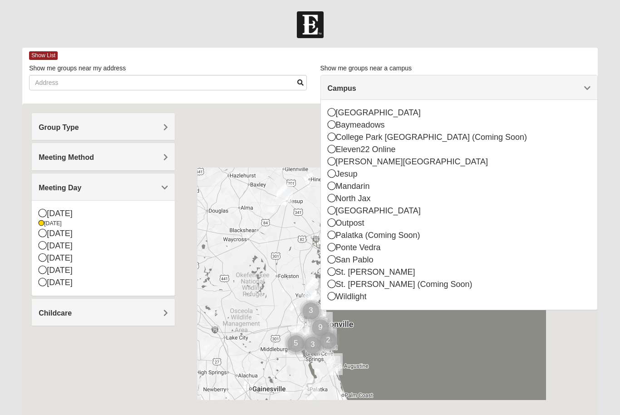
click at [380, 210] on div "[GEOGRAPHIC_DATA]" at bounding box center [459, 211] width 263 height 12
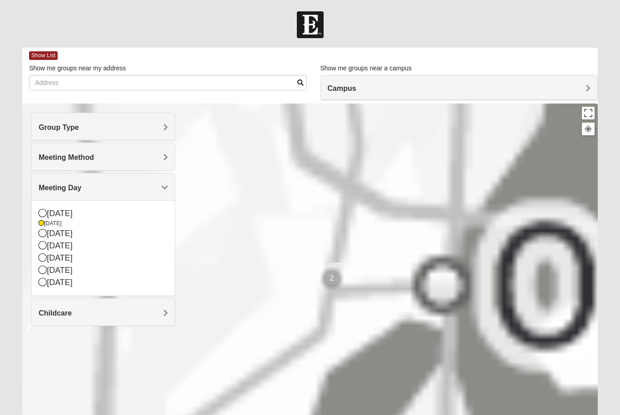
click at [37, 59] on span "Show List" at bounding box center [43, 55] width 29 height 9
